Goal: Task Accomplishment & Management: Manage account settings

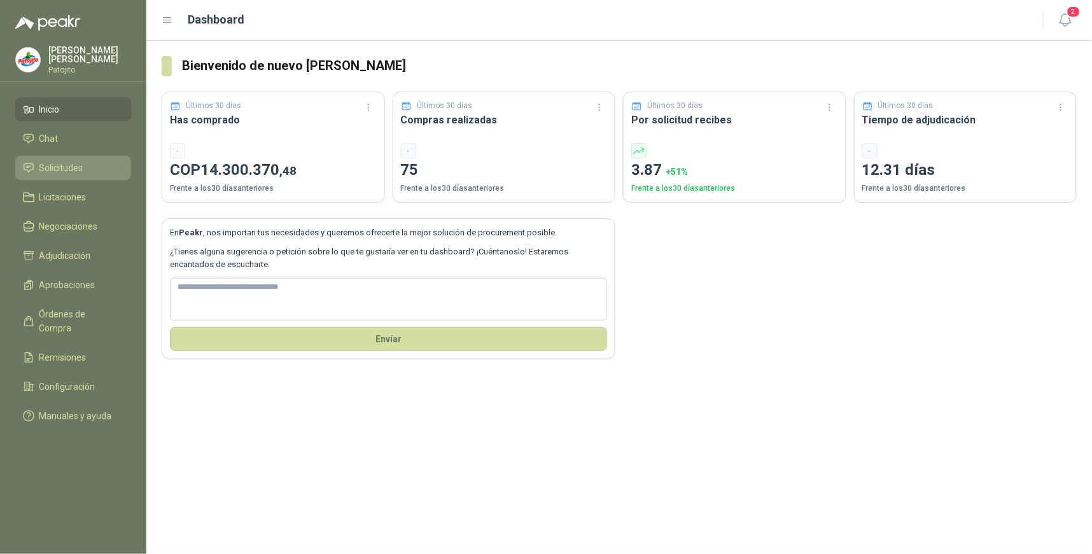
click at [73, 171] on span "Solicitudes" at bounding box center [61, 168] width 44 height 14
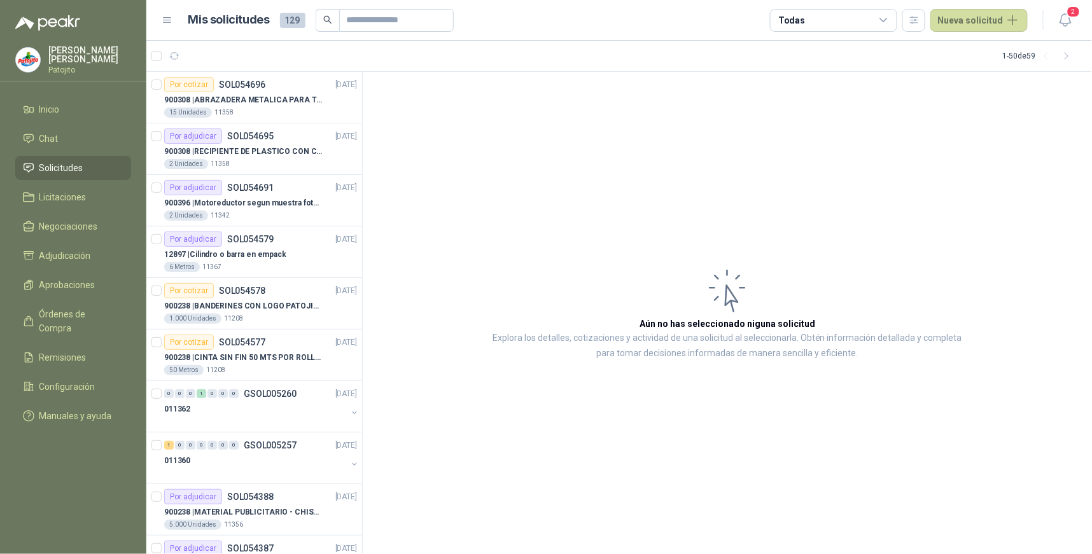
click at [889, 20] on icon at bounding box center [883, 20] width 11 height 11
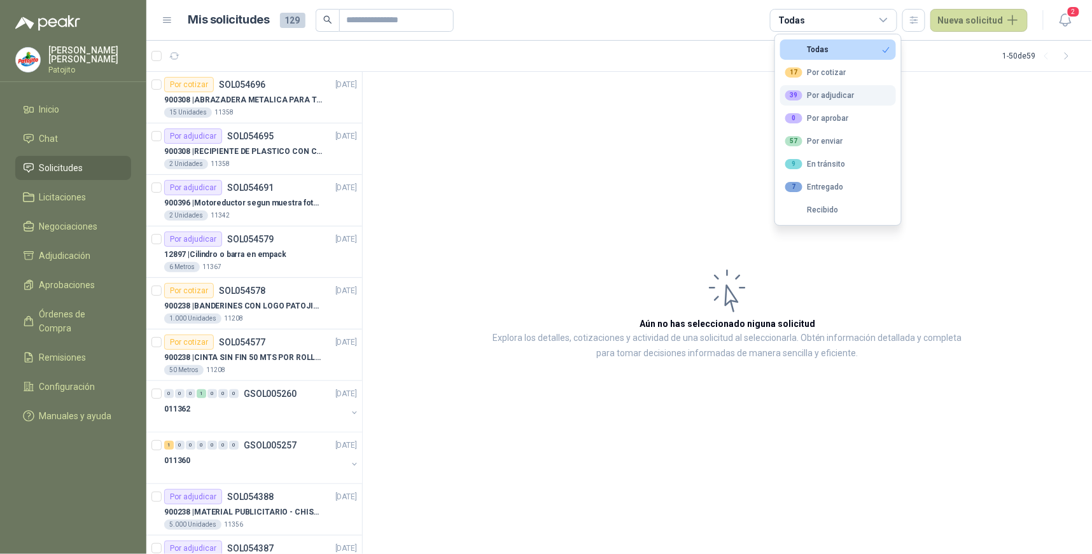
click at [854, 91] on button "39 Por adjudicar" at bounding box center [838, 95] width 116 height 20
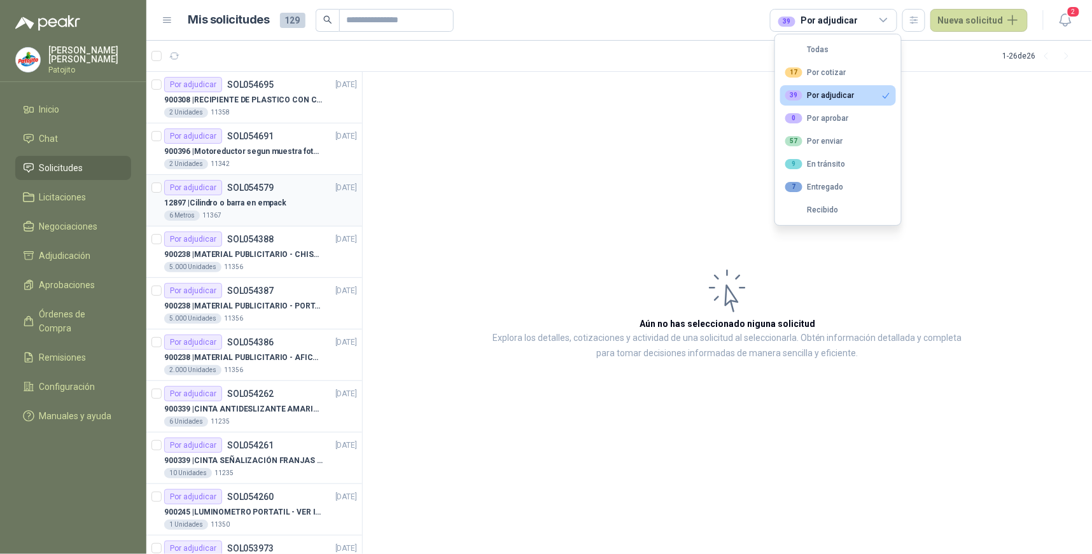
click at [218, 183] on div "Por adjudicar" at bounding box center [193, 187] width 58 height 15
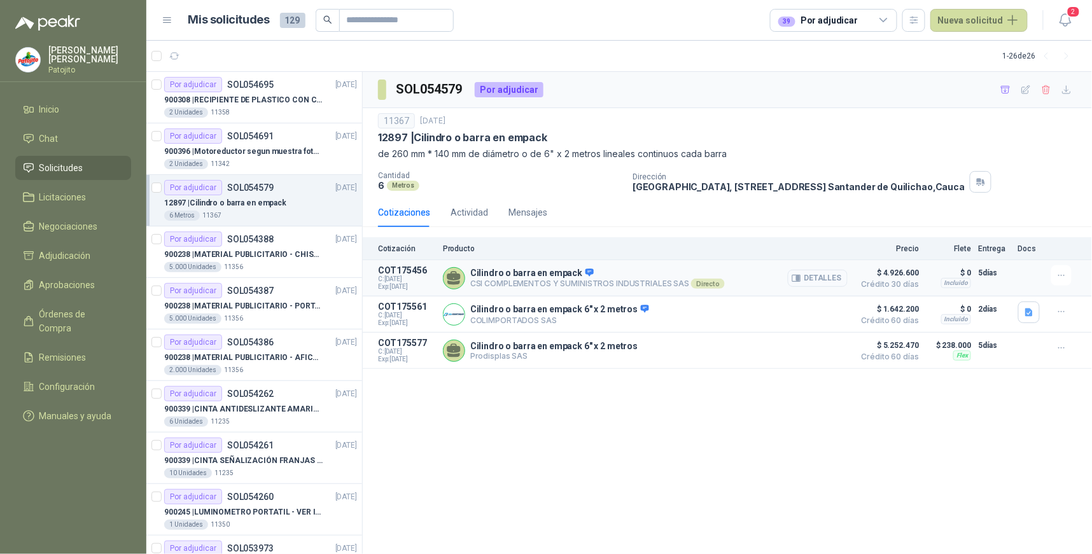
click at [825, 276] on button "Detalles" at bounding box center [818, 278] width 60 height 17
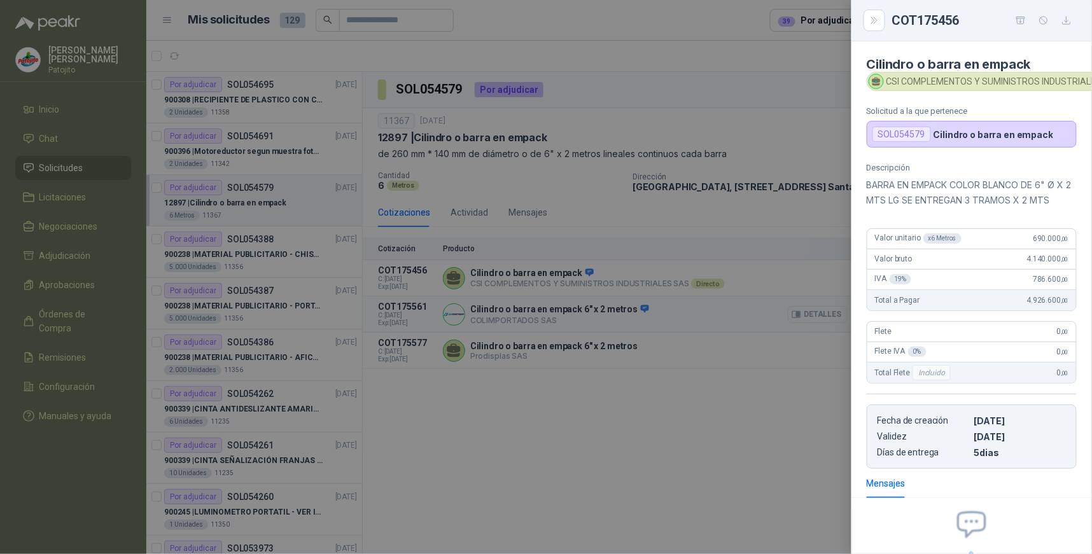
scroll to position [145, 0]
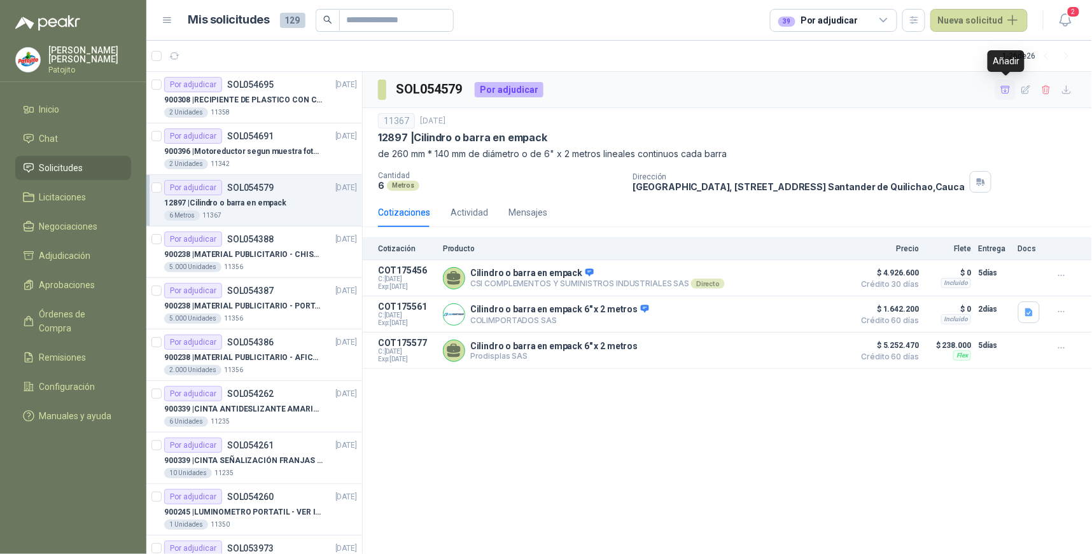
click at [1007, 90] on icon "button" at bounding box center [1005, 90] width 11 height 11
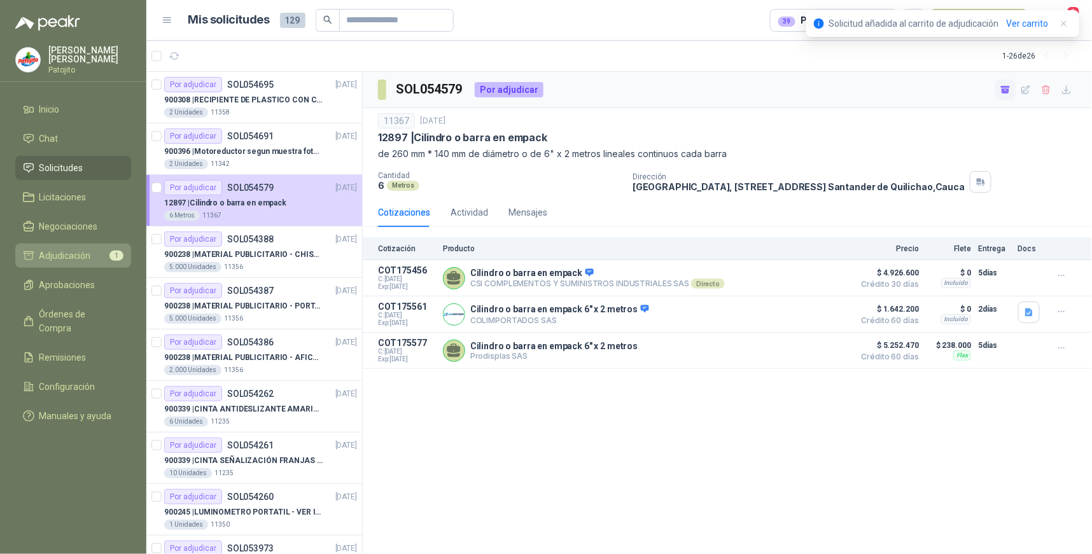
drag, startPoint x: 117, startPoint y: 250, endPoint x: 112, endPoint y: 254, distance: 6.8
click at [117, 251] on span "1" at bounding box center [116, 256] width 14 height 10
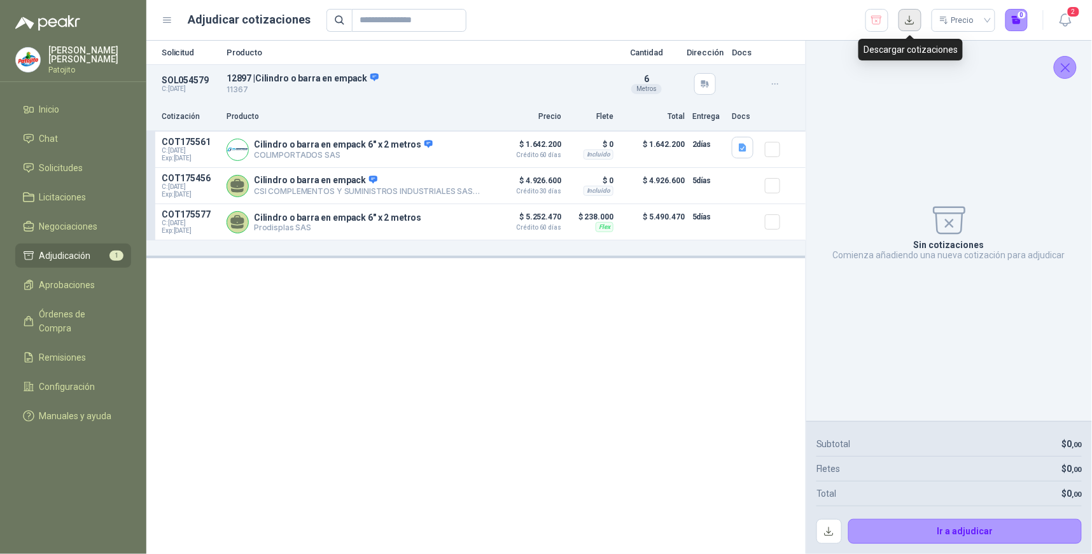
click at [907, 24] on button "button" at bounding box center [909, 20] width 23 height 23
click at [94, 169] on li "Solicitudes" at bounding box center [73, 168] width 101 height 14
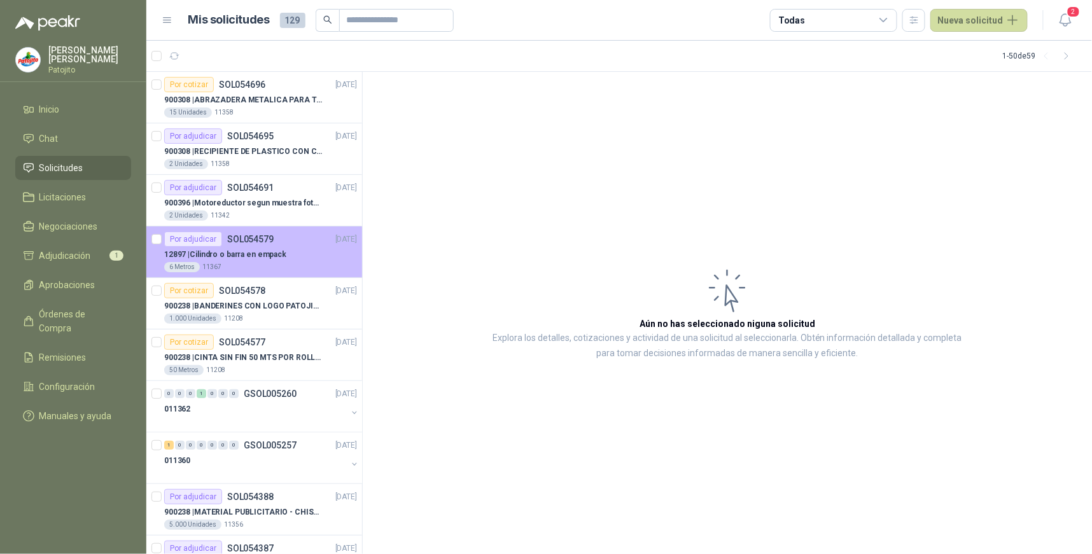
click at [250, 245] on div "Por adjudicar SOL054579" at bounding box center [218, 239] width 109 height 15
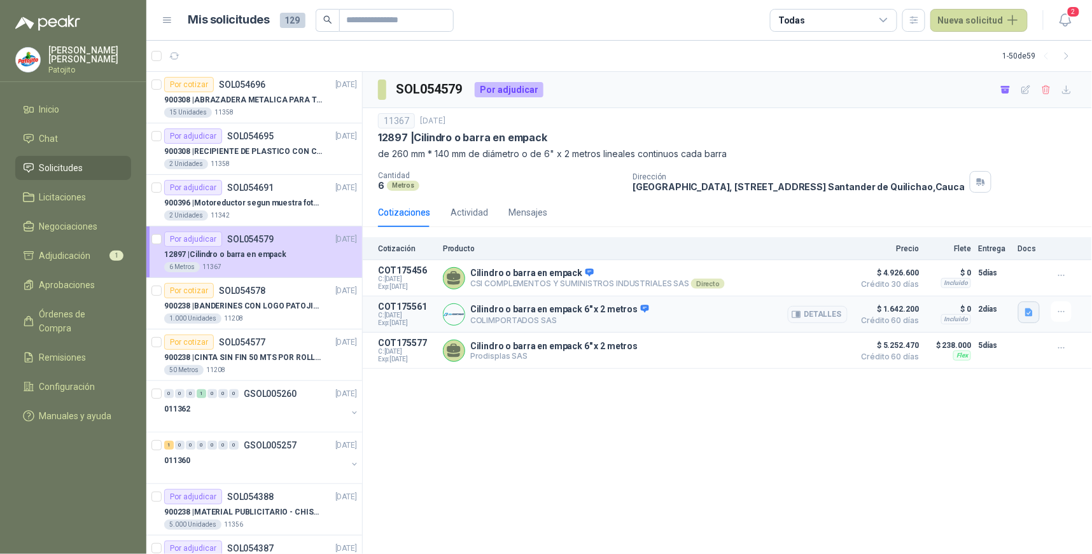
click at [1034, 314] on icon "button" at bounding box center [1029, 312] width 11 height 11
click at [908, 286] on button "WhatsApp Image [DATE] 9.57.29 AM.jpeg" at bounding box center [947, 285] width 168 height 13
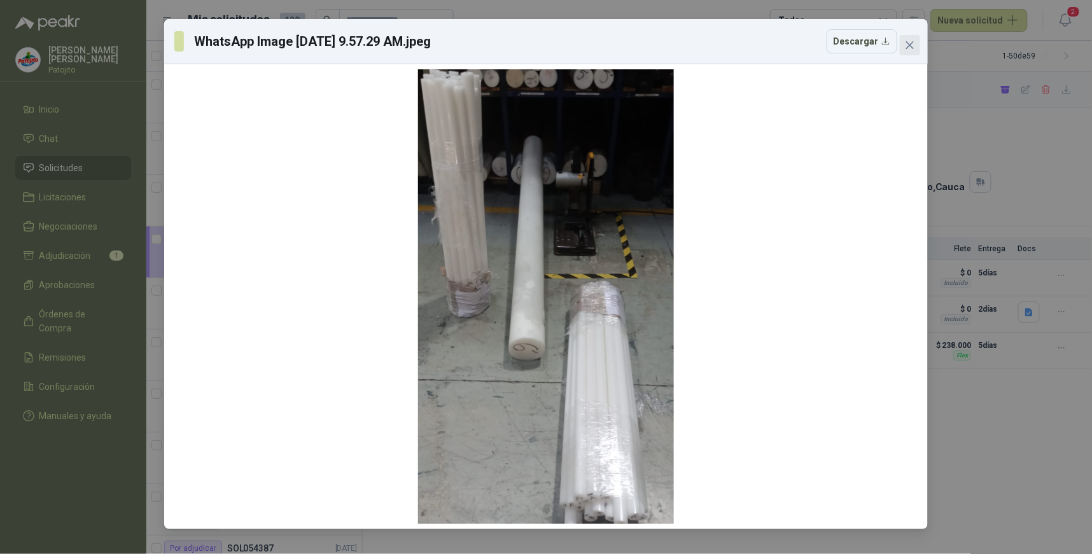
click at [905, 46] on icon "close" at bounding box center [910, 45] width 10 height 10
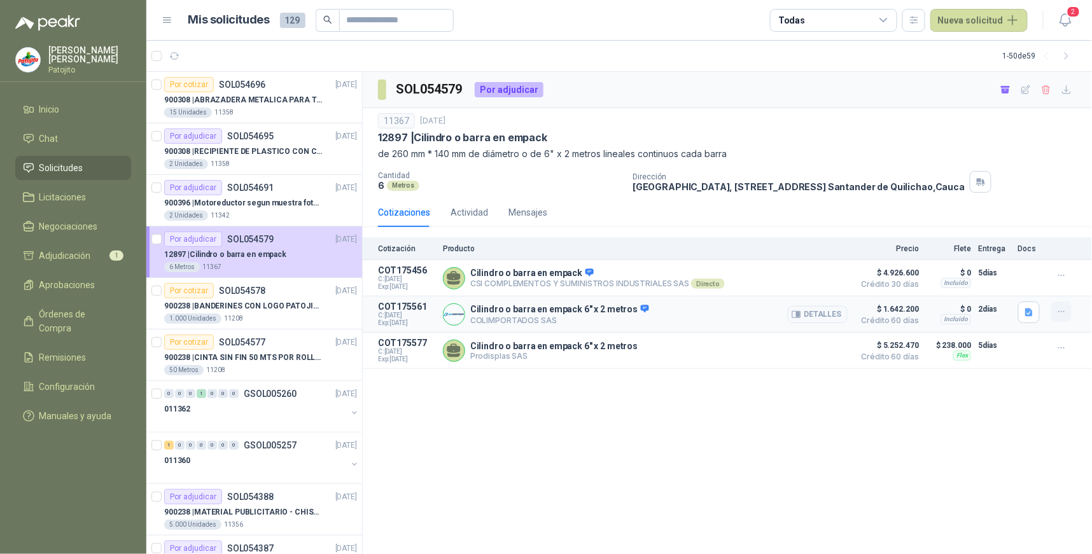
click at [1051, 312] on button "button" at bounding box center [1061, 312] width 20 height 20
click at [1028, 314] on icon "button" at bounding box center [1029, 313] width 8 height 8
click at [872, 289] on button "WhatsApp Image [DATE] 9.57.29 AM.jpeg" at bounding box center [947, 285] width 168 height 13
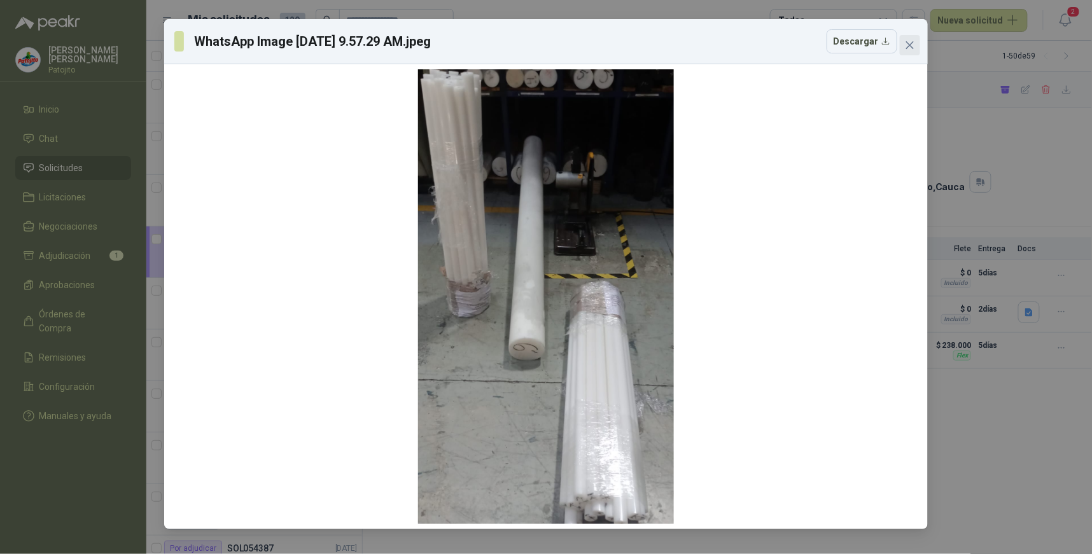
click at [910, 46] on icon "close" at bounding box center [910, 45] width 10 height 10
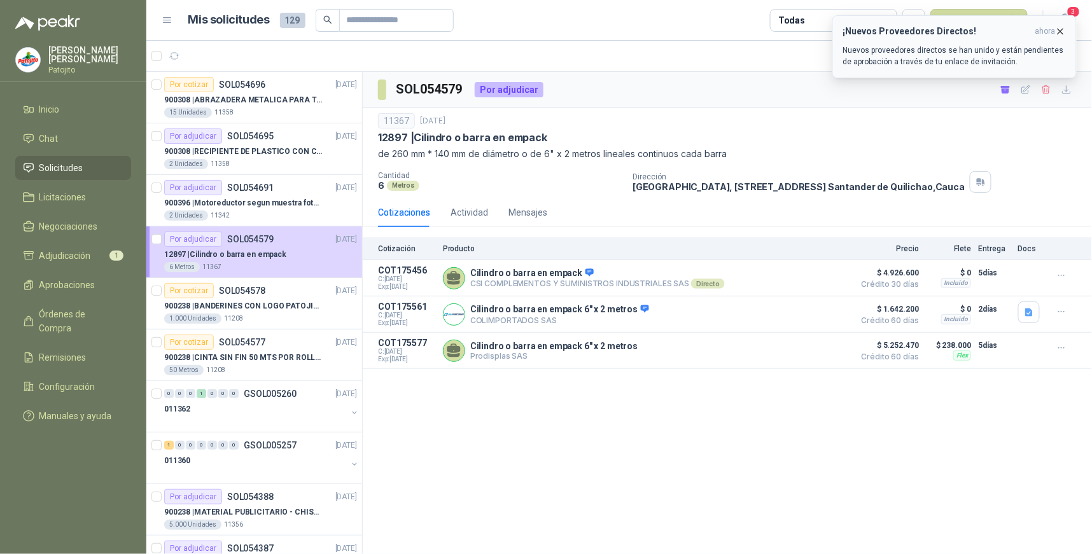
click at [954, 21] on button "¡Nuevos Proveedores Directos! ahora Nuevos proveedores directos se han unido y …" at bounding box center [954, 46] width 244 height 63
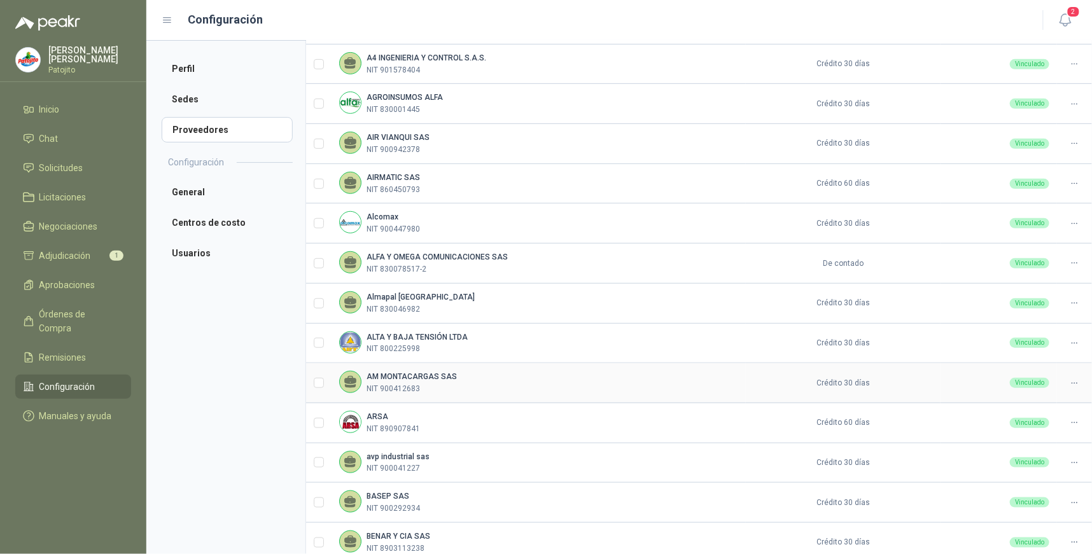
scroll to position [281, 0]
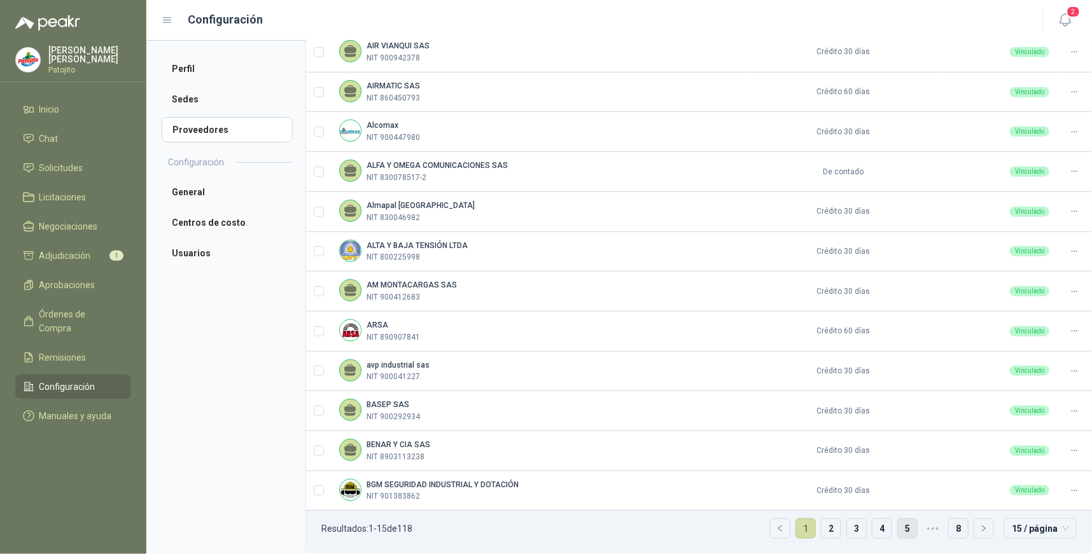
click at [898, 527] on link "5" at bounding box center [907, 528] width 19 height 19
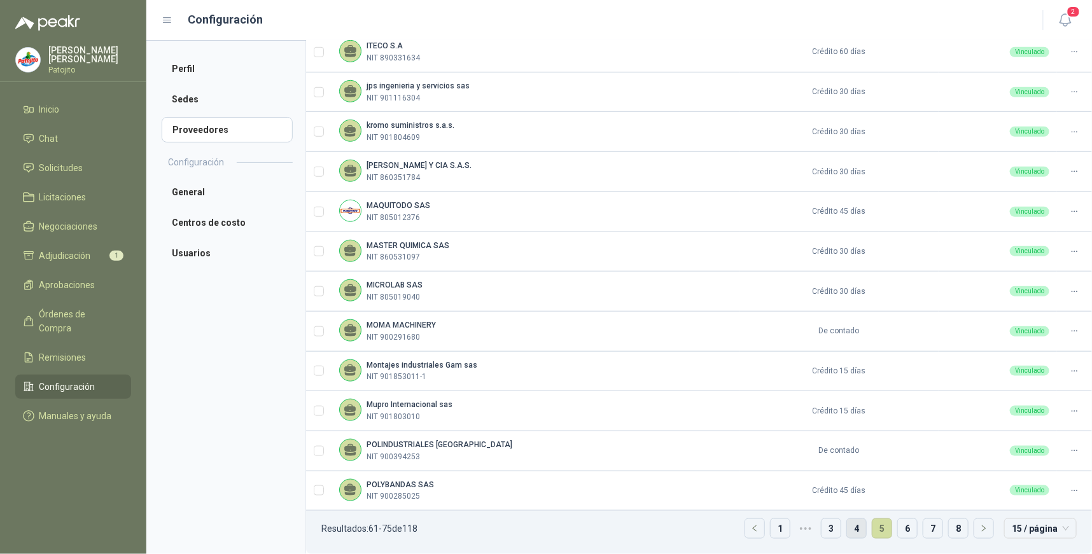
click at [847, 526] on link "4" at bounding box center [856, 528] width 19 height 19
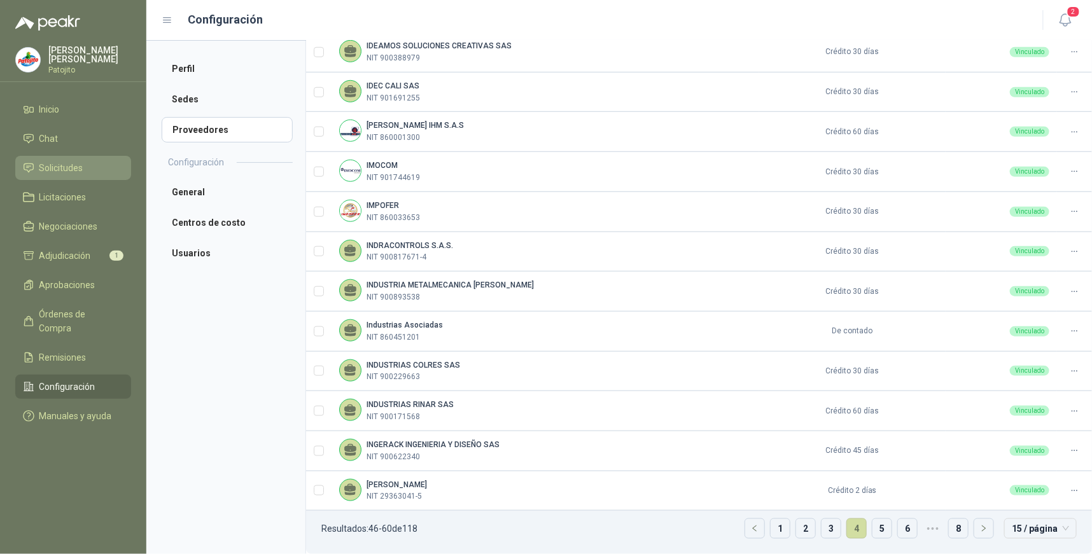
click at [75, 167] on span "Solicitudes" at bounding box center [61, 168] width 44 height 14
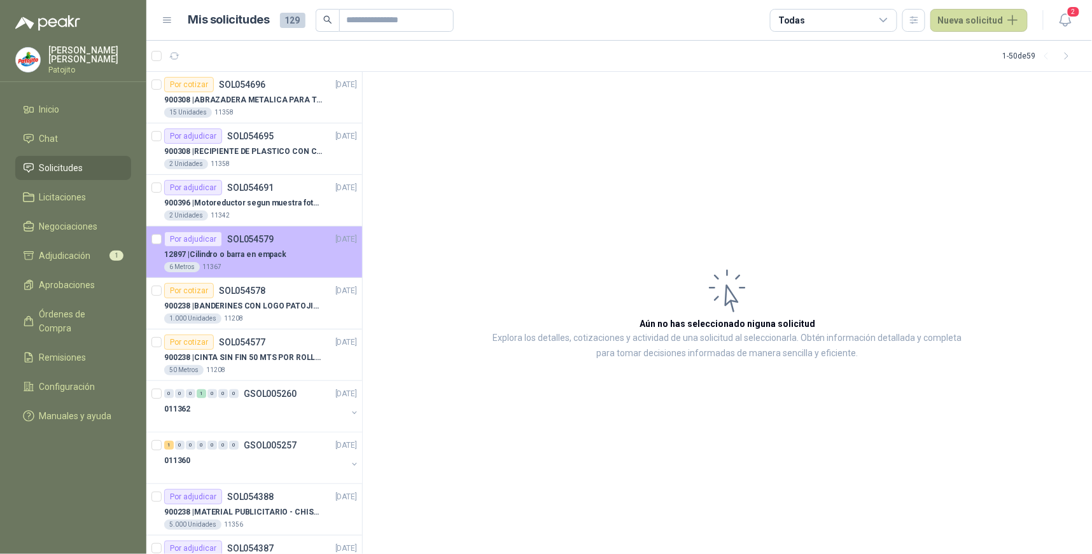
click at [271, 246] on div "Por adjudicar SOL054579" at bounding box center [218, 239] width 109 height 15
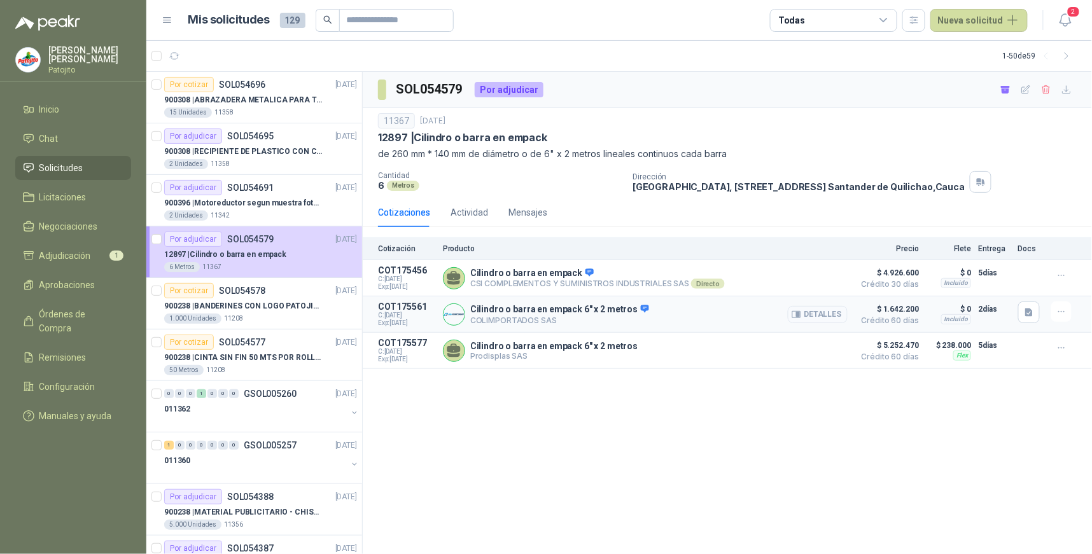
click at [832, 312] on button "Detalles" at bounding box center [818, 314] width 60 height 17
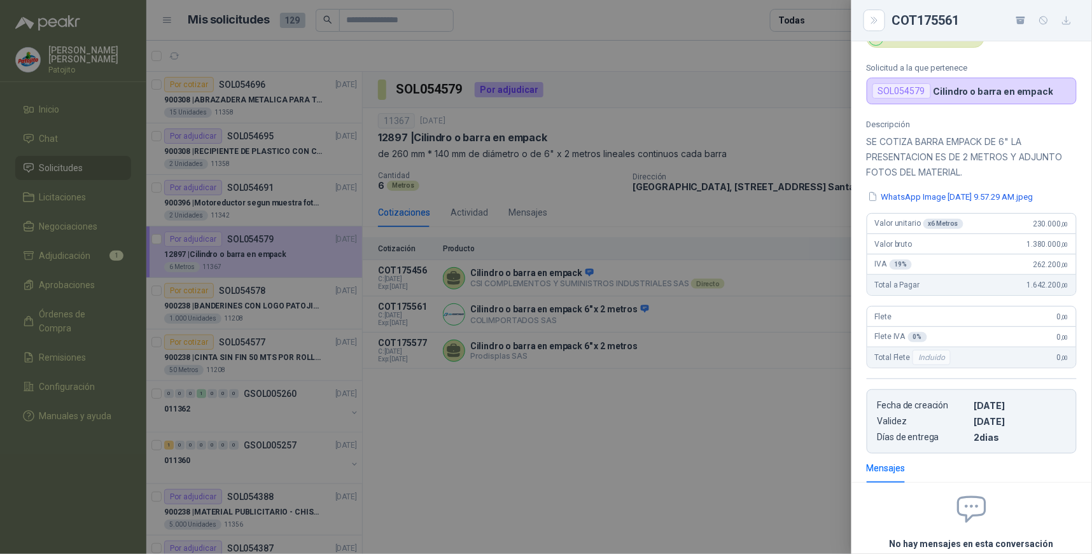
scroll to position [22, 0]
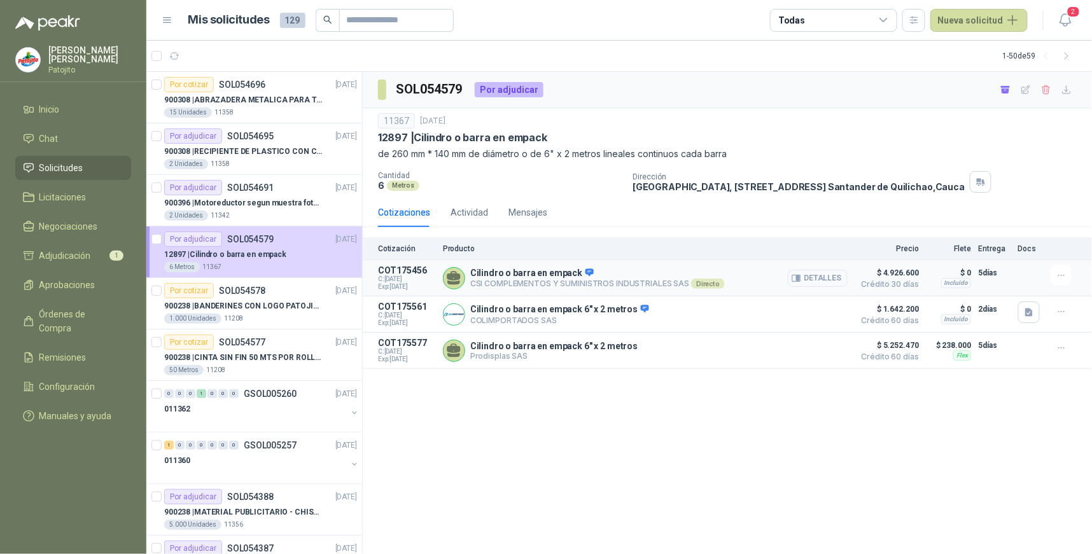
click at [821, 277] on button "Detalles" at bounding box center [818, 278] width 60 height 17
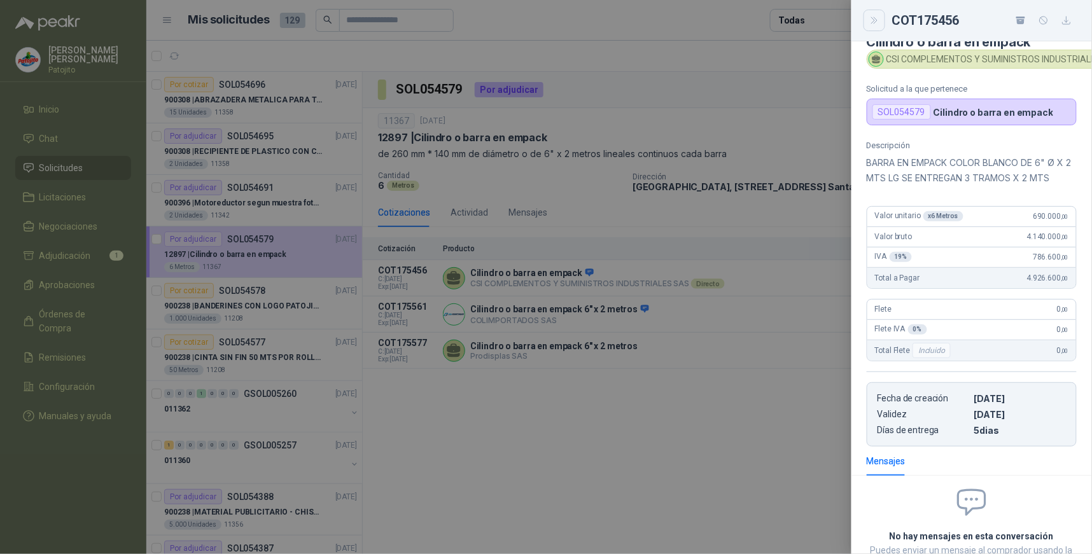
click at [870, 20] on icon "Close" at bounding box center [874, 20] width 11 height 11
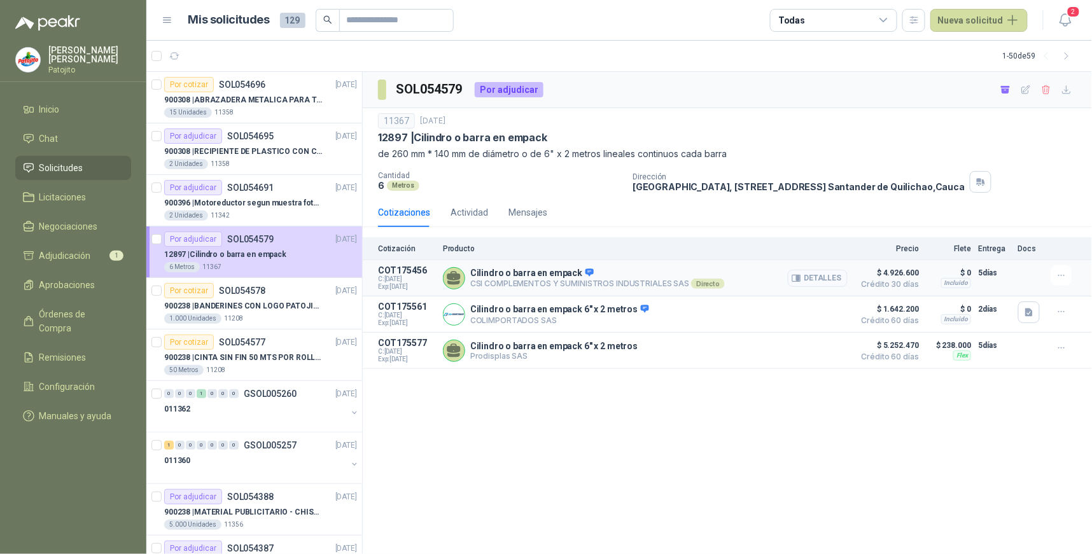
click at [837, 275] on button "Detalles" at bounding box center [818, 278] width 60 height 17
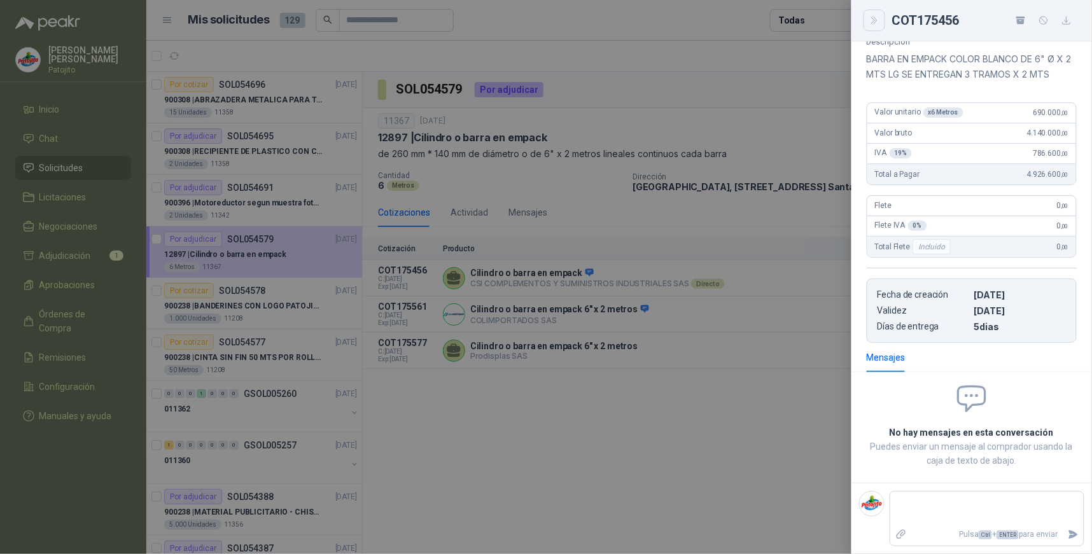
click at [882, 19] on button "Close" at bounding box center [874, 21] width 22 height 22
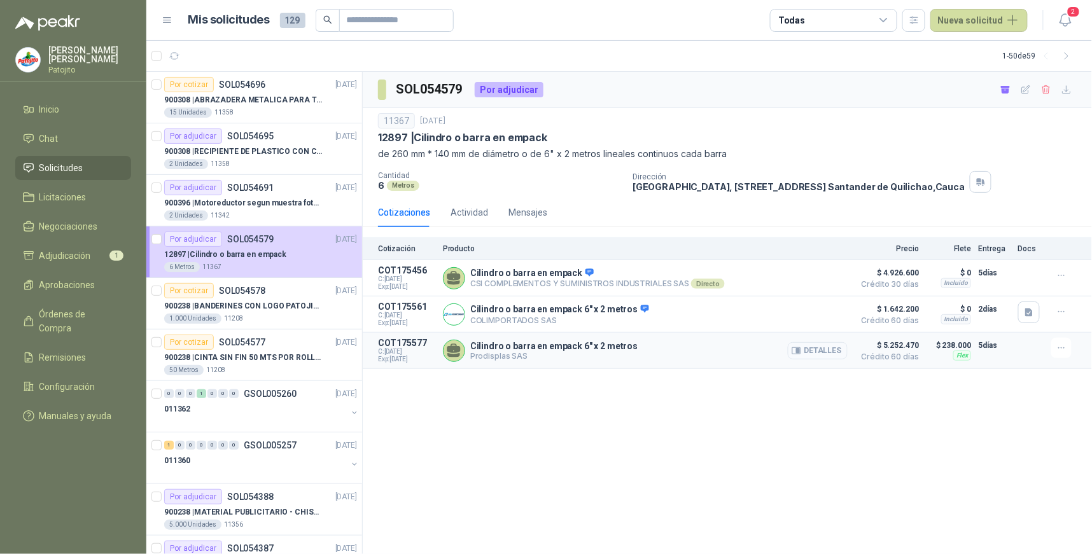
click at [826, 349] on button "Detalles" at bounding box center [818, 350] width 60 height 17
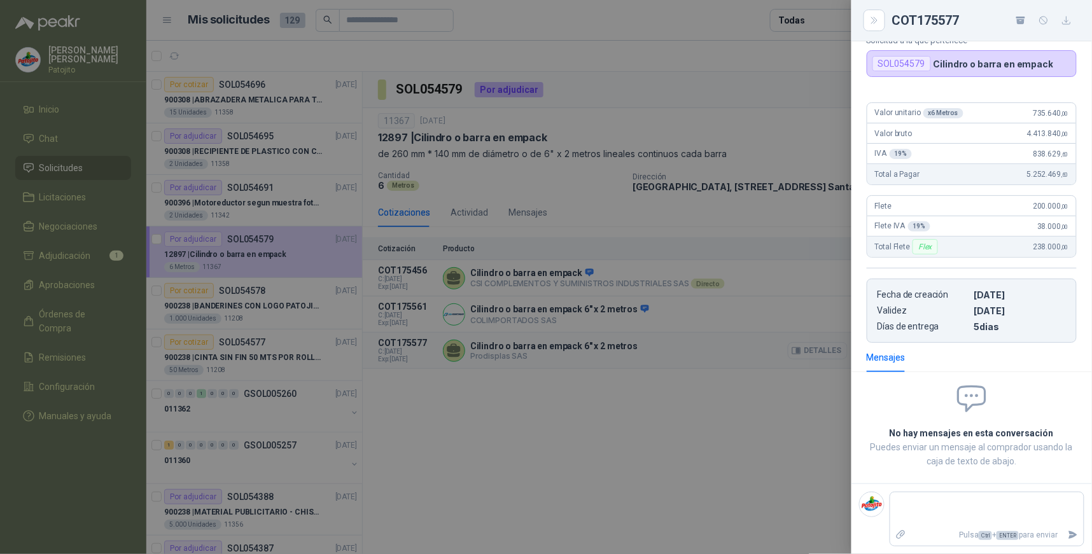
scroll to position [87, 0]
click at [713, 397] on div at bounding box center [546, 277] width 1092 height 554
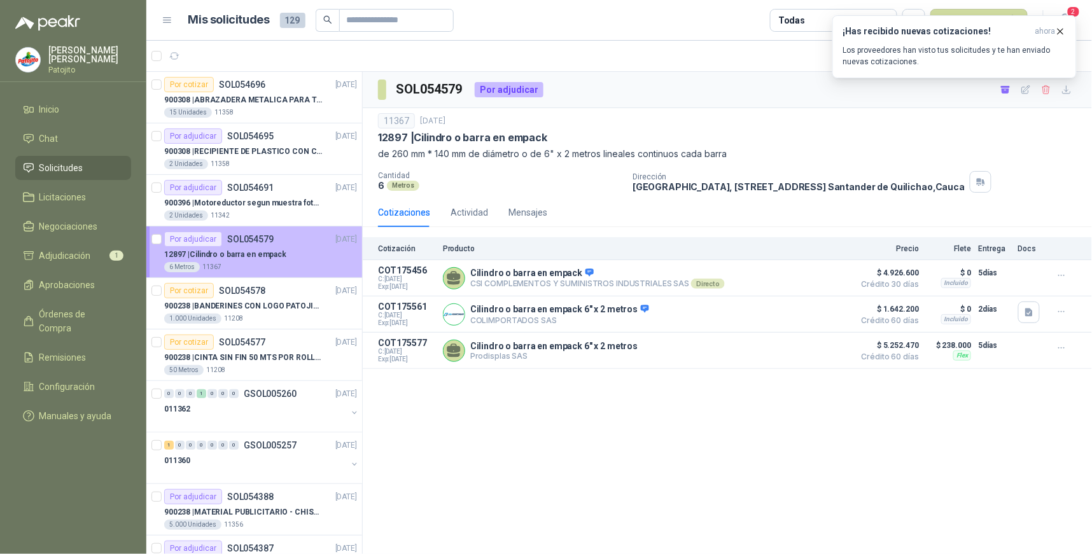
click at [249, 240] on p "SOL054579" at bounding box center [250, 239] width 46 height 9
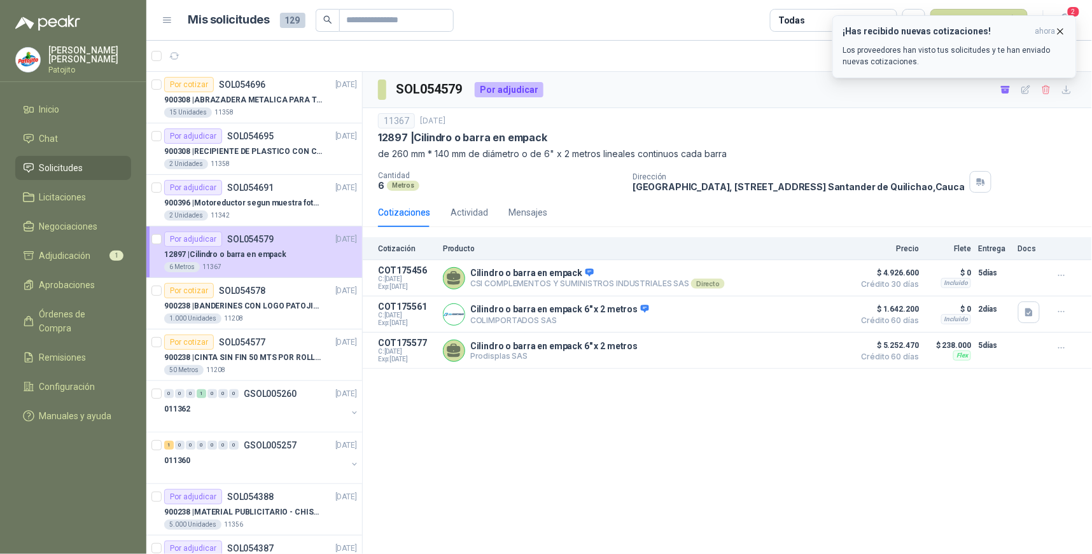
click at [951, 51] on p "Los proveedores han visto tus solicitudes y te han enviado nuevas cotizaciones." at bounding box center [954, 56] width 223 height 23
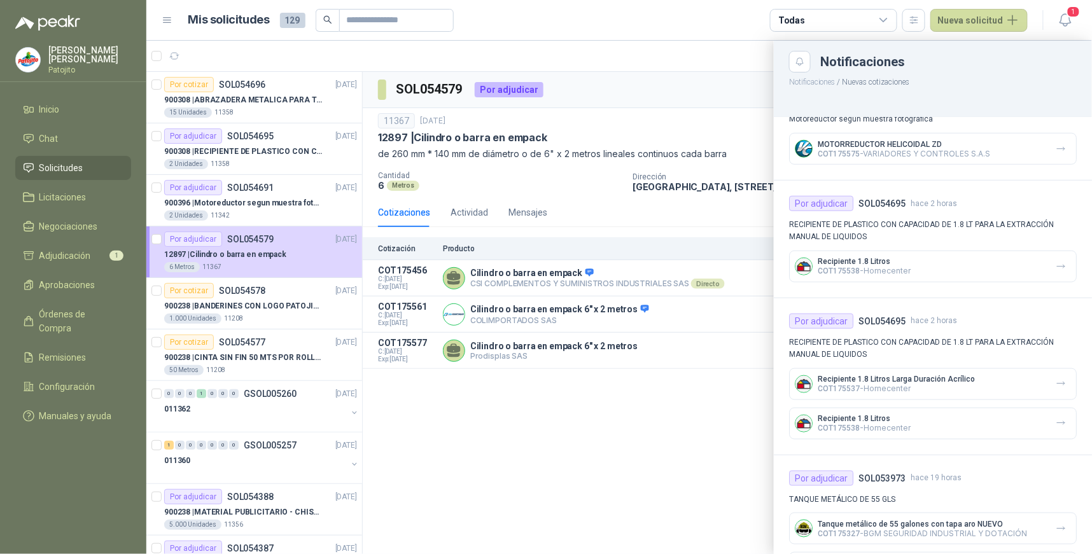
scroll to position [452, 0]
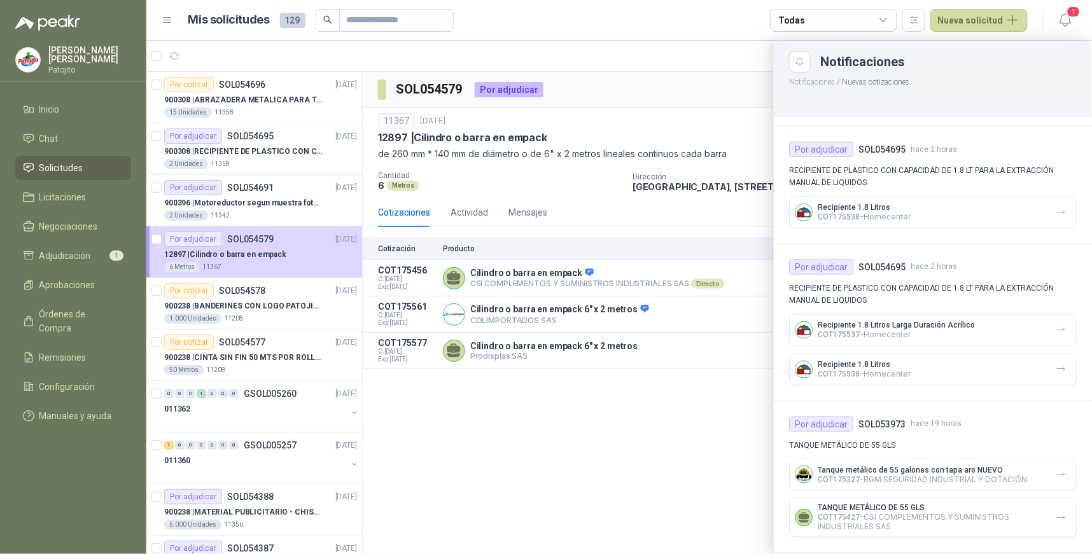
click at [688, 409] on div at bounding box center [618, 297] width 945 height 513
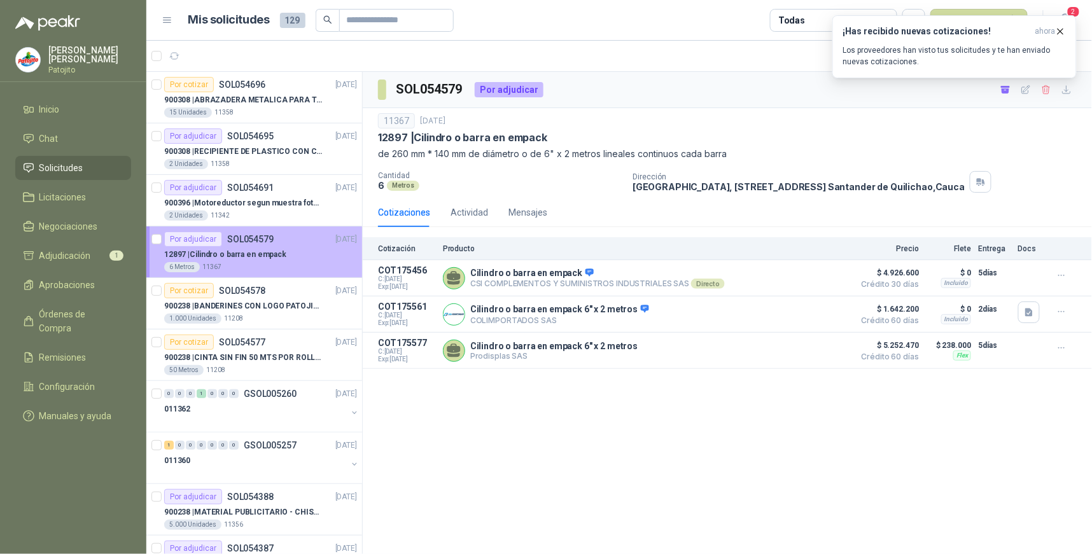
click at [279, 251] on p "12897 | Cilindro o barra en empack" at bounding box center [225, 255] width 122 height 12
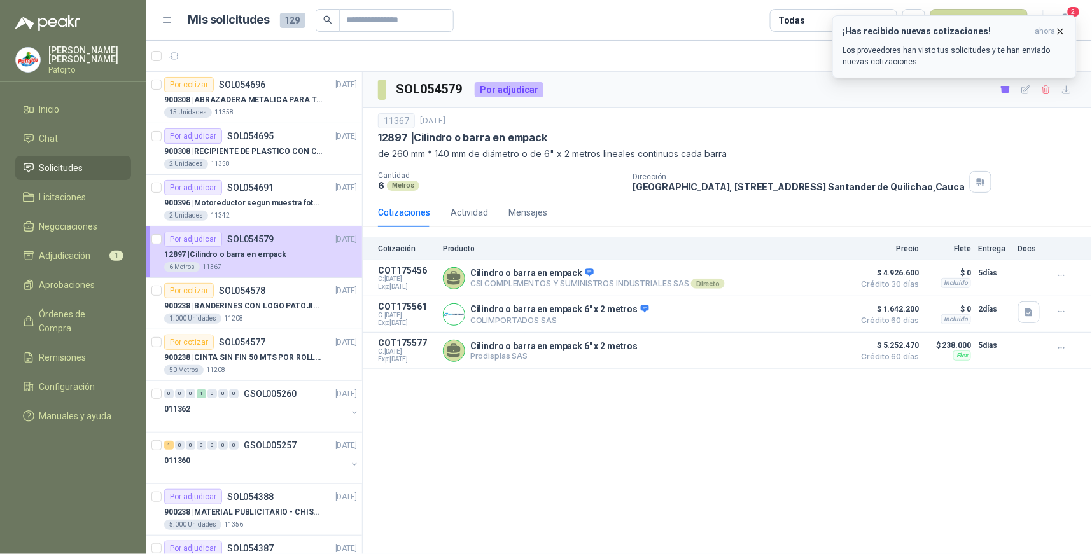
click at [921, 55] on p "Los proveedores han visto tus solicitudes y te han enviado nuevas cotizaciones." at bounding box center [954, 56] width 223 height 23
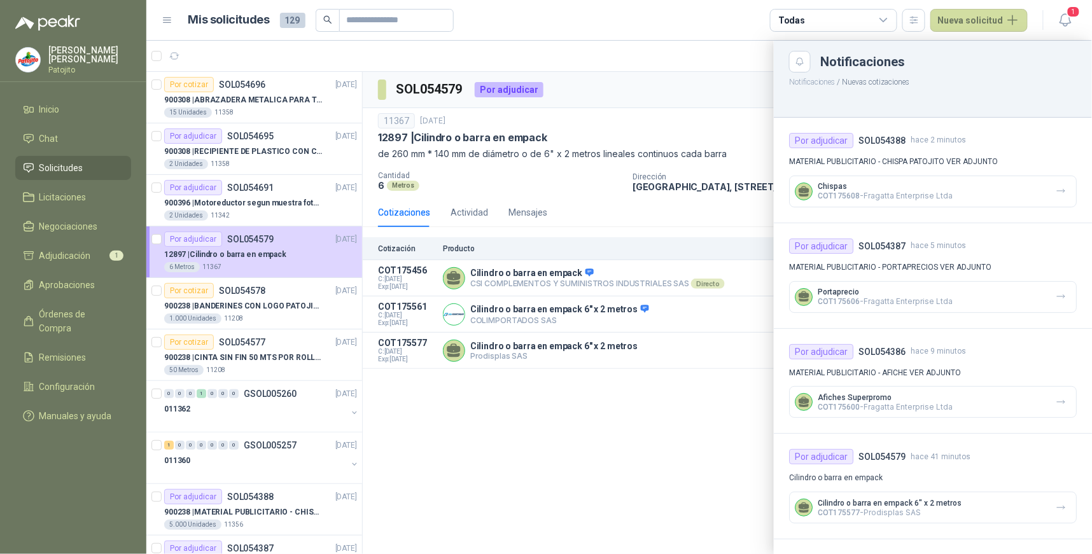
click at [290, 249] on div at bounding box center [618, 297] width 945 height 513
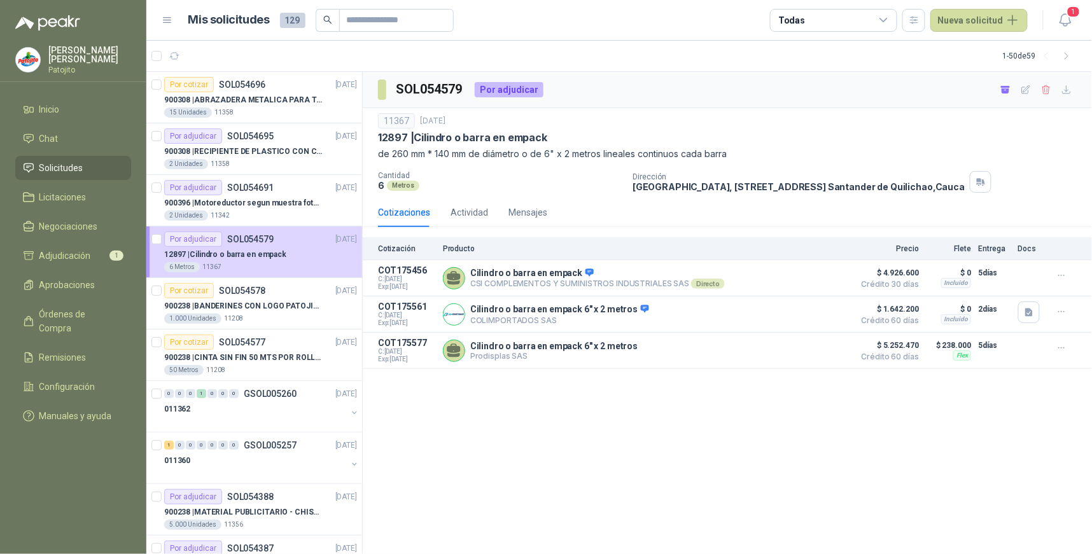
click at [290, 249] on div "12897 | Cilindro o barra en empack" at bounding box center [260, 254] width 193 height 15
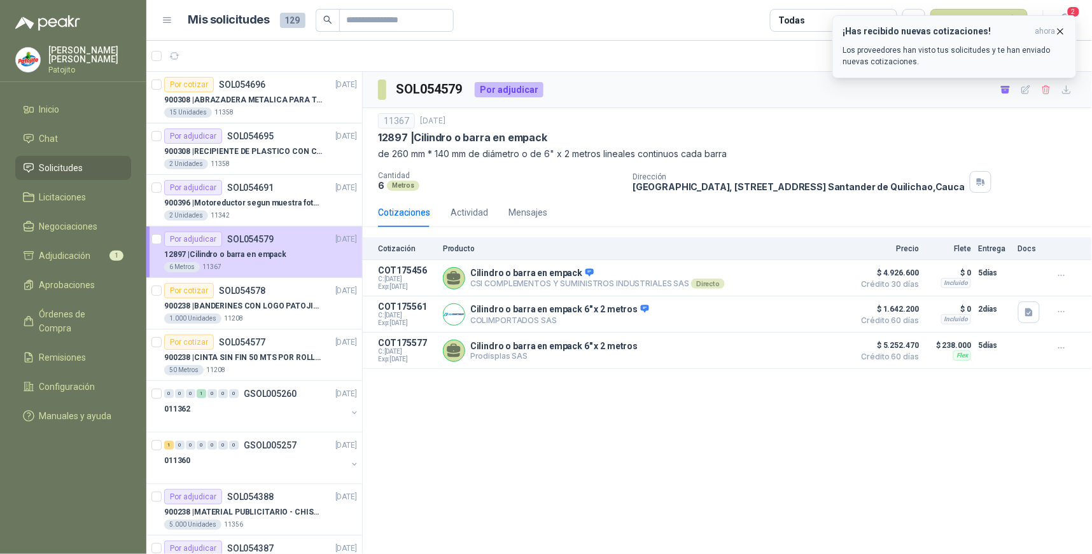
click at [933, 52] on p "Los proveedores han visto tus solicitudes y te han enviado nuevas cotizaciones." at bounding box center [954, 56] width 223 height 23
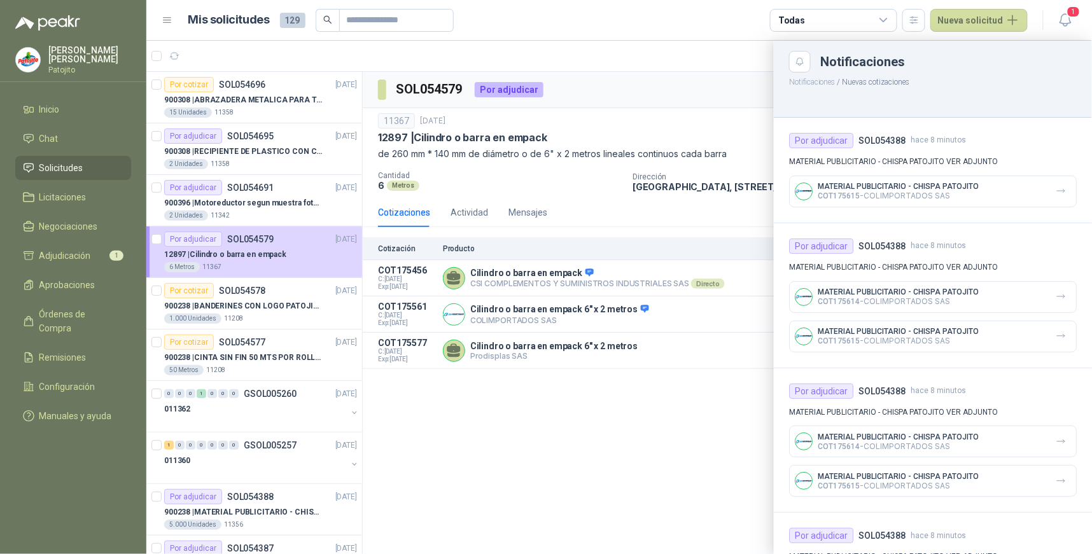
click at [486, 465] on div at bounding box center [618, 297] width 945 height 513
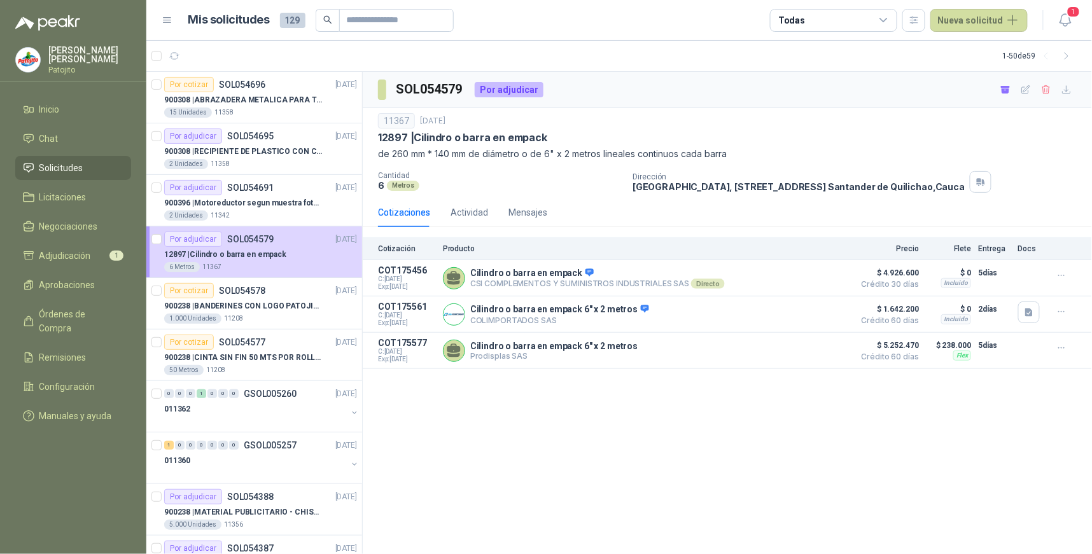
click at [886, 20] on icon at bounding box center [883, 20] width 11 height 11
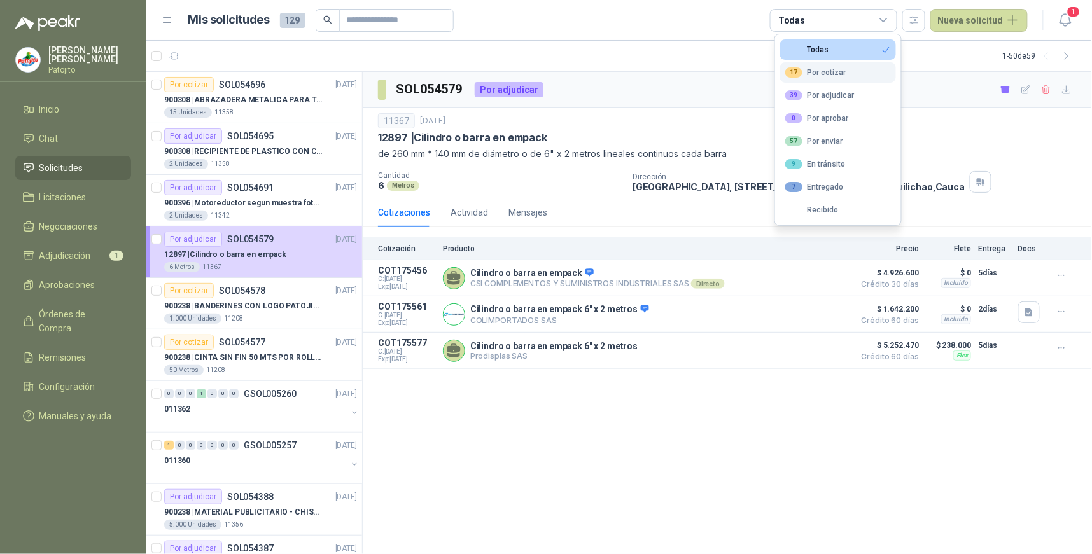
click at [844, 71] on button "17 Por cotizar" at bounding box center [838, 72] width 116 height 20
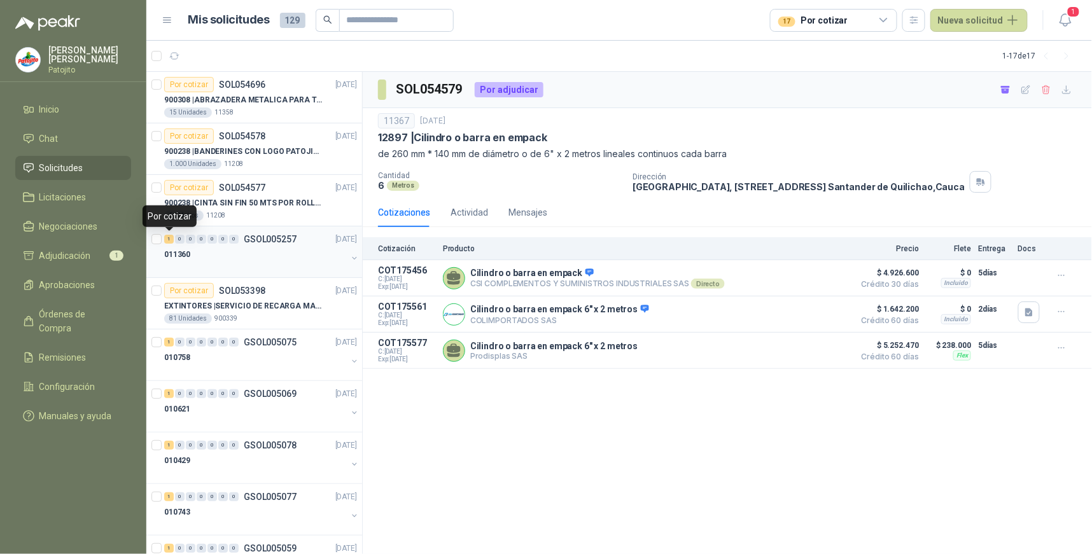
click at [173, 239] on div "1" at bounding box center [169, 239] width 10 height 9
